Goal: Register for event/course

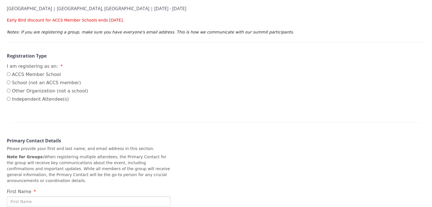
scroll to position [72, 0]
click at [9, 74] on input "ACCS Member School" at bounding box center [9, 75] width 4 height 4
radio input "true"
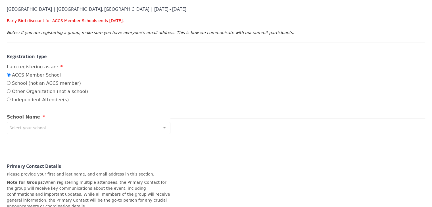
click at [122, 129] on div "Select your school." at bounding box center [89, 128] width 164 height 12
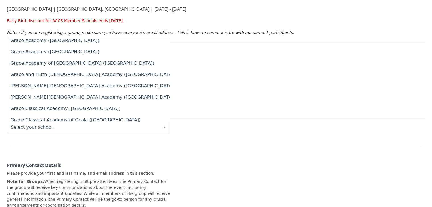
scroll to position [2130, 0]
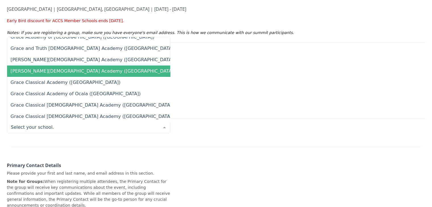
click at [50, 73] on span "[PERSON_NAME][DEMOGRAPHIC_DATA] Academy ([GEOGRAPHIC_DATA])" at bounding box center [93, 70] width 165 height 5
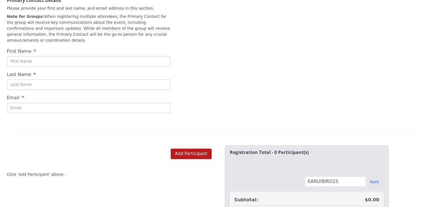
scroll to position [270, 0]
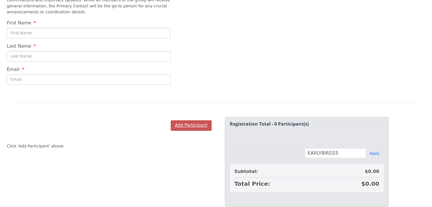
click at [179, 120] on button "Add Participant" at bounding box center [191, 125] width 41 height 11
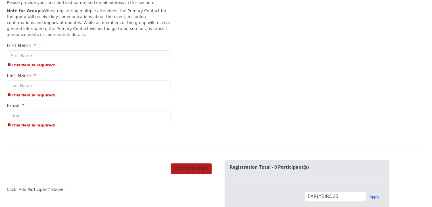
scroll to position [230, 0]
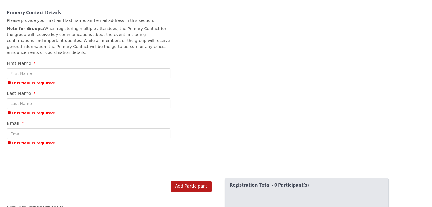
click at [36, 68] on input "First Name" at bounding box center [89, 73] width 164 height 11
type input "[PERSON_NAME]"
type input "[EMAIL_ADDRESS][DOMAIN_NAME]"
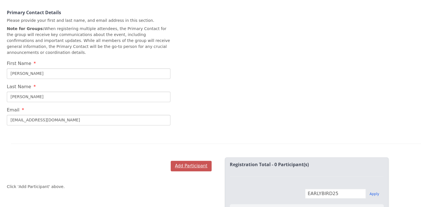
click at [196, 161] on button "Add Participant" at bounding box center [191, 166] width 41 height 11
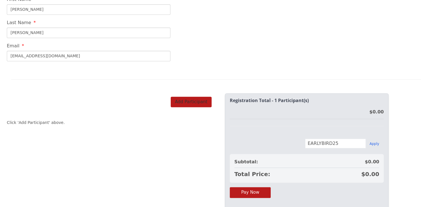
scroll to position [325, 0]
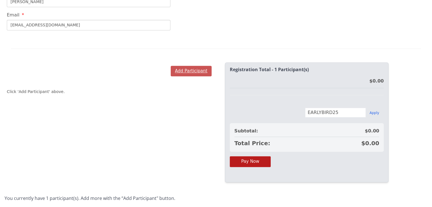
click at [184, 66] on button "Add Participant" at bounding box center [191, 71] width 41 height 11
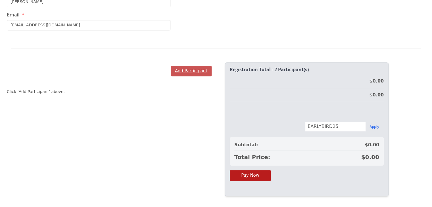
click at [184, 66] on button "Add Participant" at bounding box center [191, 71] width 41 height 11
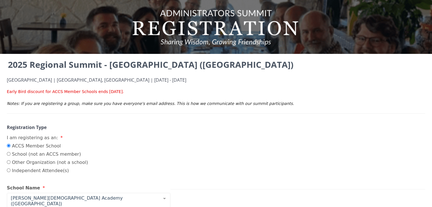
scroll to position [0, 0]
